Goal: Task Accomplishment & Management: Use online tool/utility

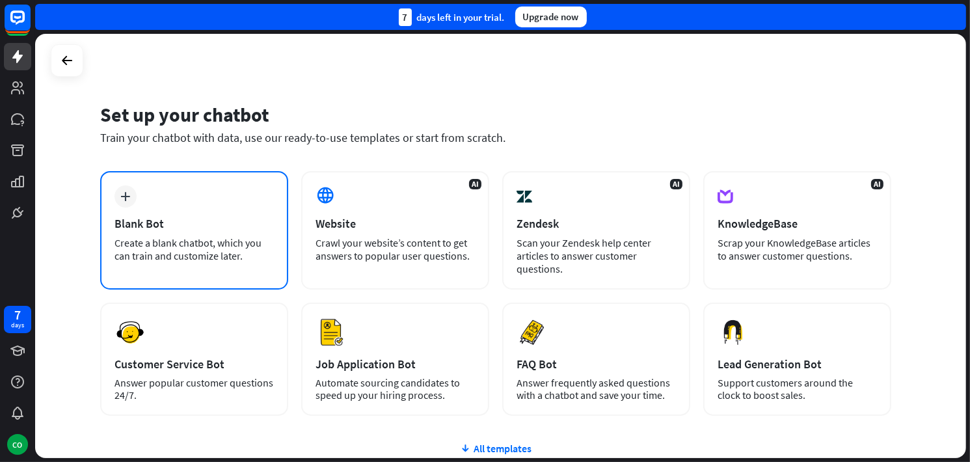
click at [179, 228] on div "Blank Bot" at bounding box center [194, 223] width 159 height 15
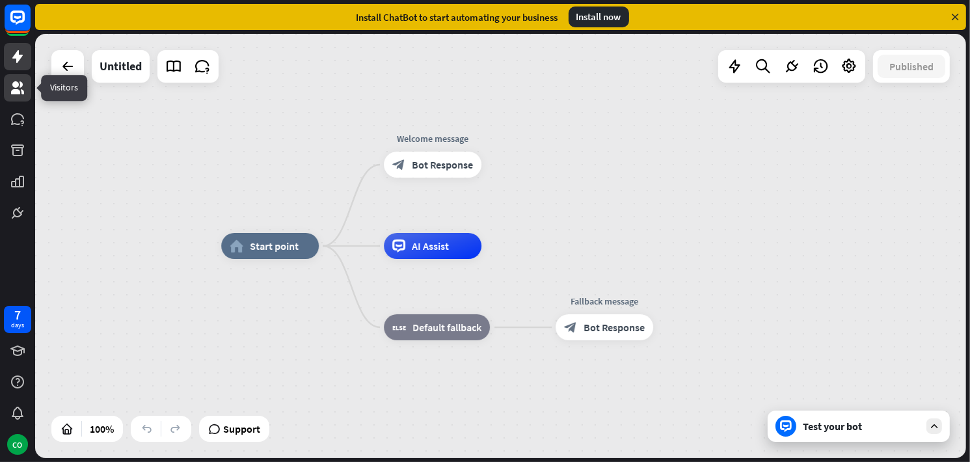
click at [23, 94] on icon at bounding box center [17, 87] width 13 height 13
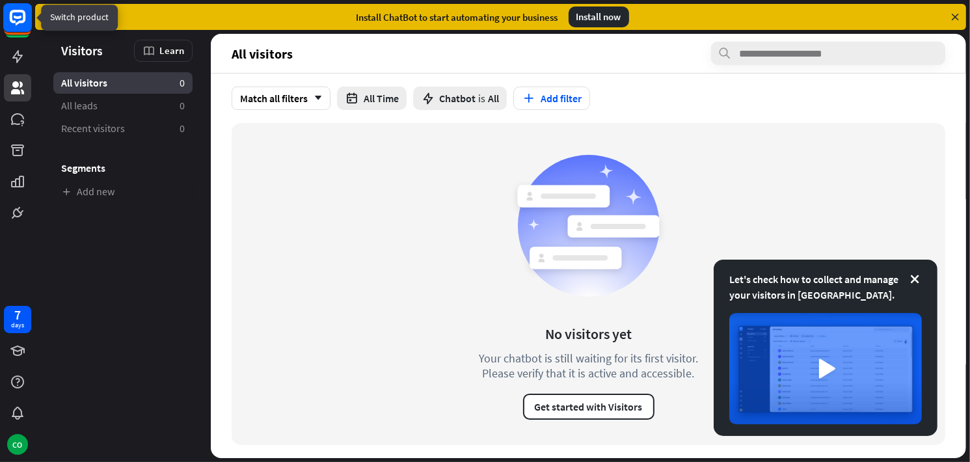
click at [18, 17] on icon at bounding box center [18, 17] width 8 height 3
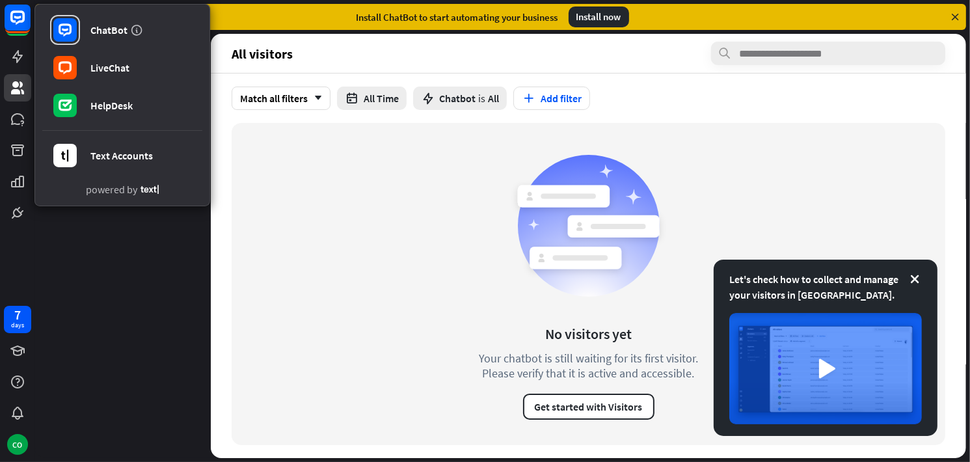
click at [98, 297] on aside "Let's check how to collect and manage your visitors in [GEOGRAPHIC_DATA]. Visit…" at bounding box center [123, 246] width 176 height 424
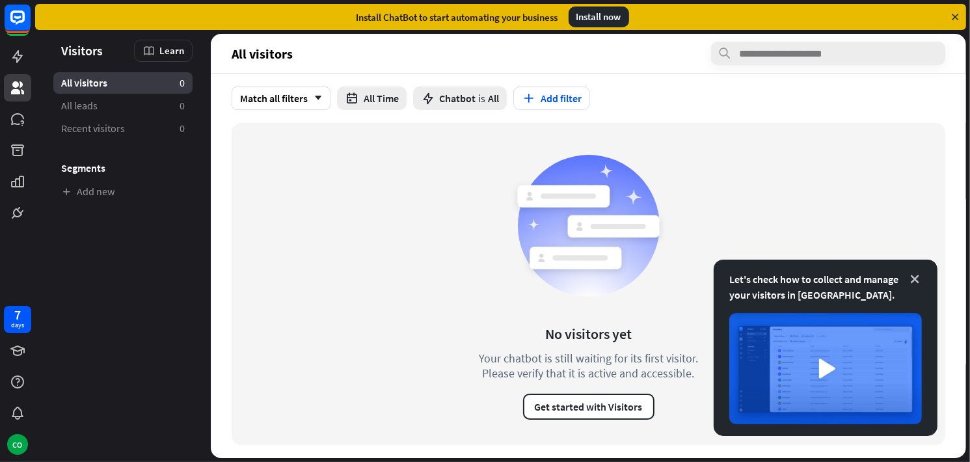
click at [921, 275] on icon at bounding box center [914, 279] width 13 height 13
